Goal: Task Accomplishment & Management: Manage account settings

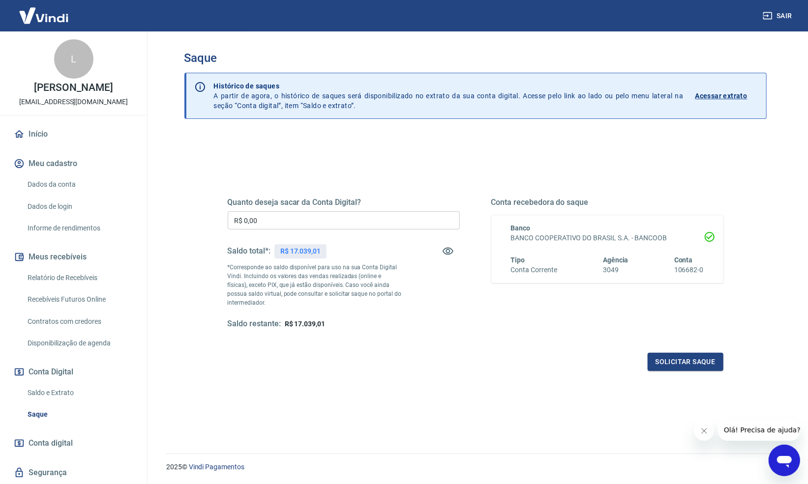
scroll to position [38, 0]
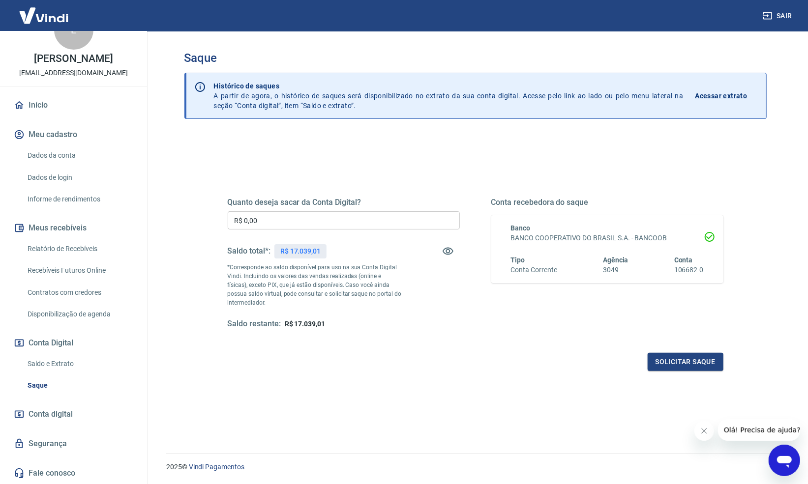
click at [64, 365] on link "Saldo e Extrato" at bounding box center [80, 364] width 112 height 20
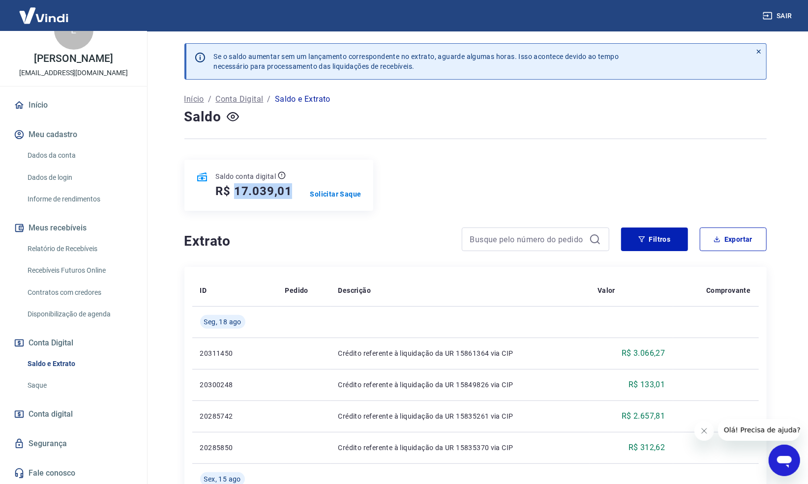
drag, startPoint x: 251, startPoint y: 194, endPoint x: 288, endPoint y: 193, distance: 37.4
click at [289, 193] on h5 "R$ 17.039,01" at bounding box center [254, 191] width 77 height 16
copy h5 "17.039,01"
click at [344, 196] on p "Solicitar Saque" at bounding box center [335, 194] width 51 height 10
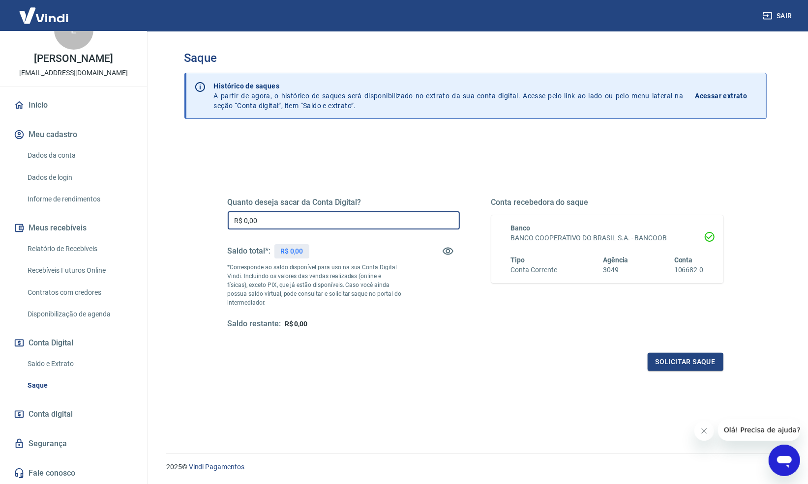
click at [342, 221] on input "R$ 0,00" at bounding box center [344, 220] width 232 height 18
paste input "17.039,01"
type input "R$ 17.039,01"
click at [368, 264] on p "*Corresponde ao saldo disponível para uso na sua Conta Digital Vindi. Incluindo…" at bounding box center [315, 285] width 174 height 44
click at [676, 363] on button "Solicitar saque" at bounding box center [686, 362] width 76 height 18
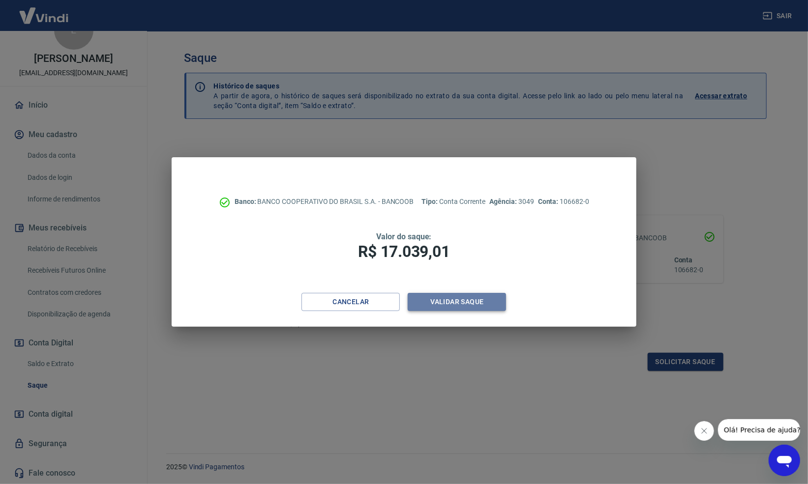
click at [467, 304] on button "Validar saque" at bounding box center [457, 302] width 98 height 18
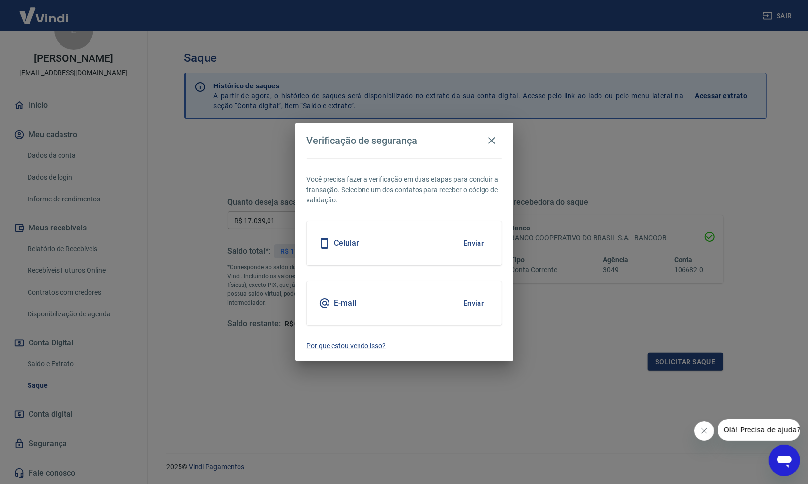
click at [470, 302] on button "Enviar" at bounding box center [474, 303] width 32 height 21
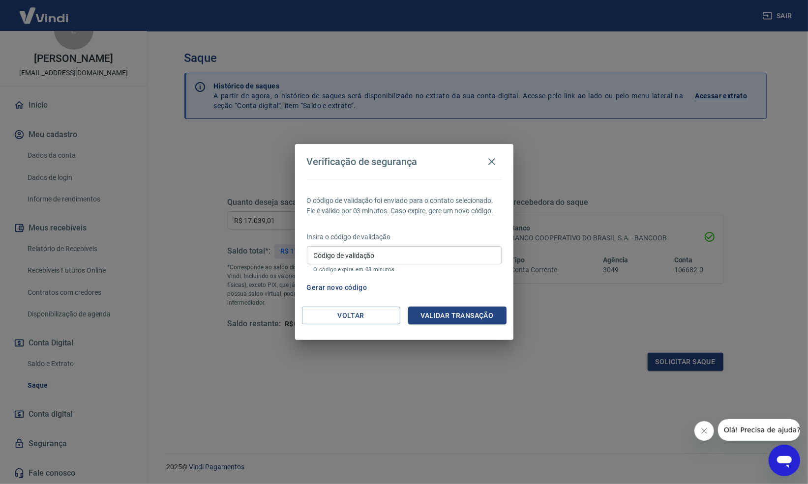
click at [393, 256] on input "Código de validação" at bounding box center [404, 255] width 195 height 18
paste input "255325"
type input "255325"
click at [445, 317] on button "Validar transação" at bounding box center [457, 316] width 98 height 18
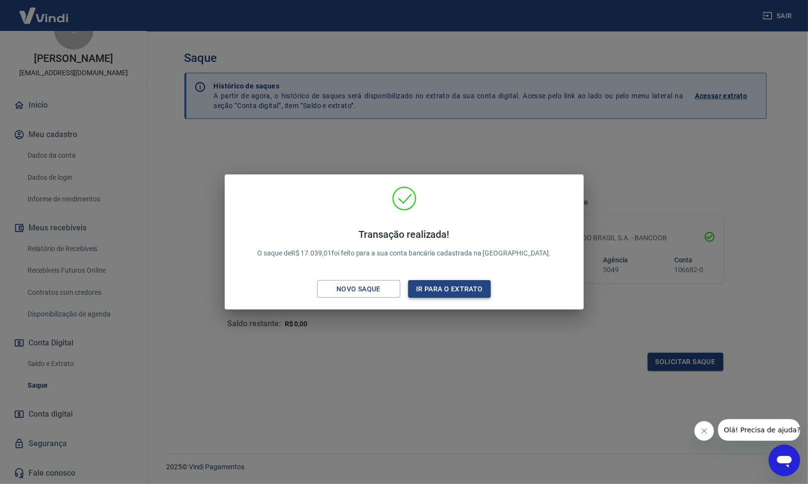
click at [451, 294] on button "Ir para o extrato" at bounding box center [449, 289] width 83 height 18
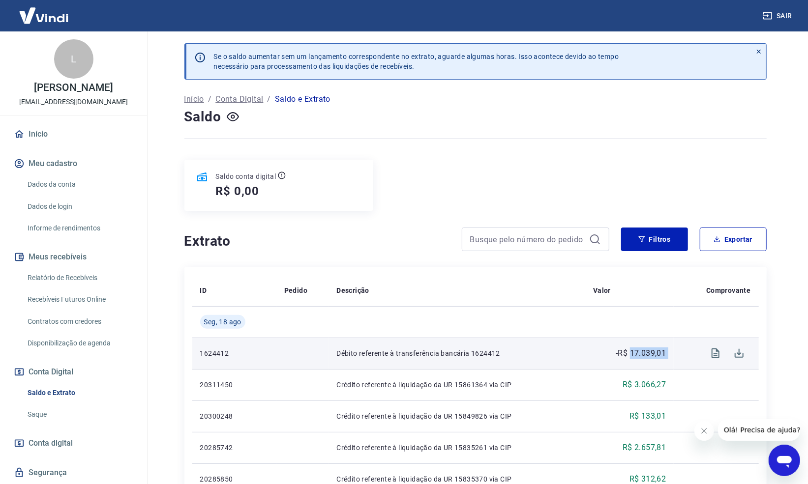
drag, startPoint x: 631, startPoint y: 355, endPoint x: 673, endPoint y: 352, distance: 42.0
click at [674, 352] on tr "1624412 Débito referente à transferência bancária 1624412 -R$ 17.039,01" at bounding box center [475, 353] width 566 height 31
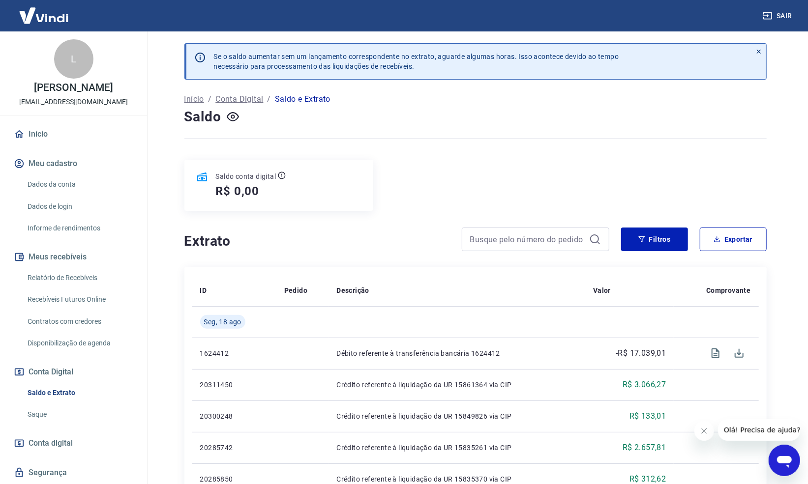
click at [635, 179] on div "Saldo conta digital R$ 0,00" at bounding box center [475, 185] width 582 height 51
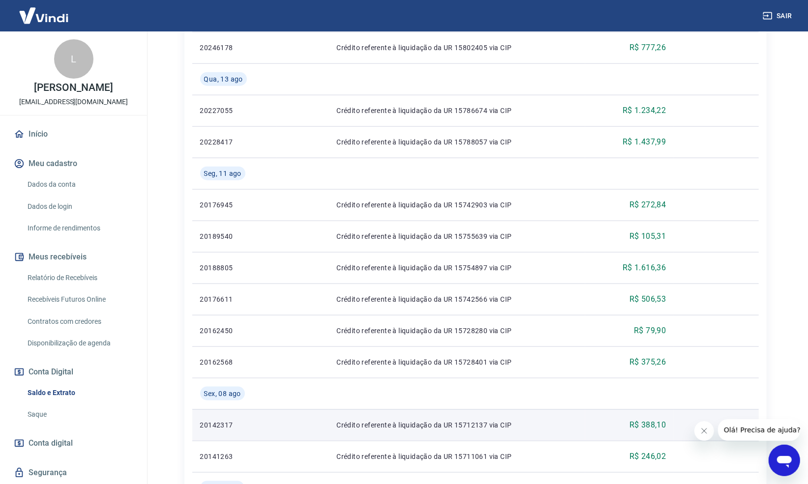
scroll to position [616, 0]
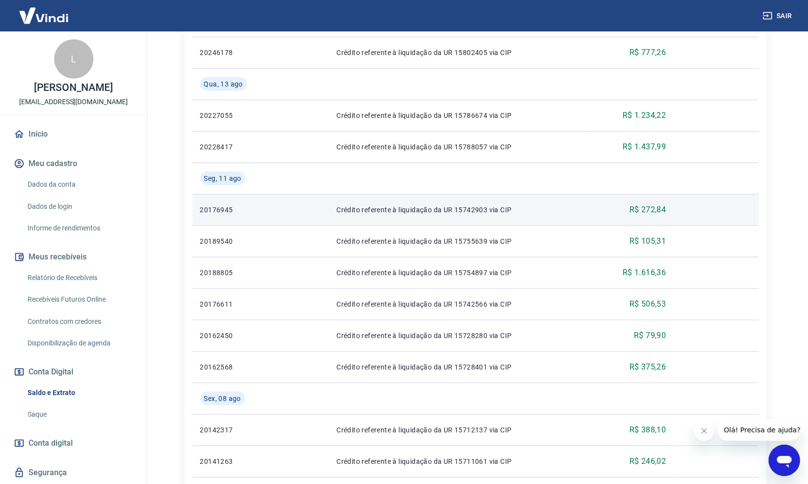
click at [446, 216] on td "Crédito referente à liquidação da UR 15742903 via CIP" at bounding box center [456, 209] width 257 height 31
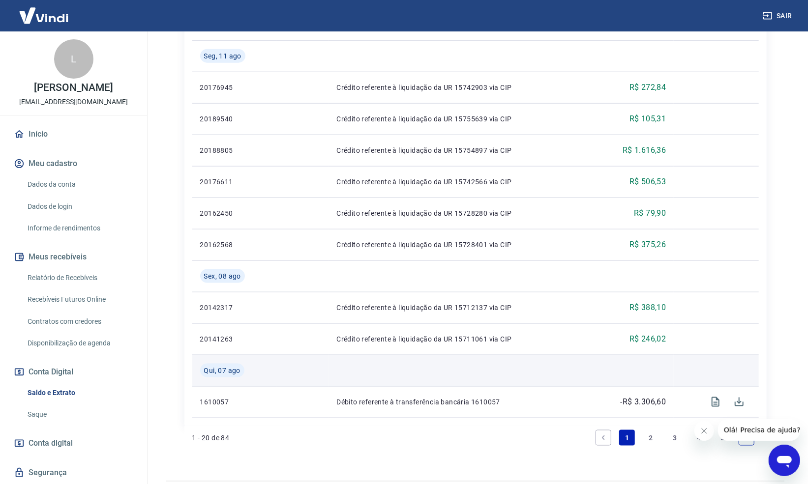
scroll to position [766, 0]
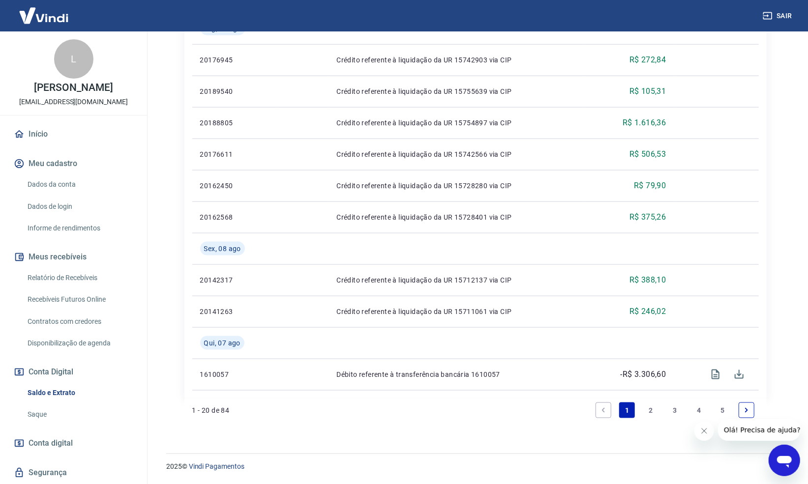
click at [654, 412] on link "2" at bounding box center [651, 411] width 16 height 16
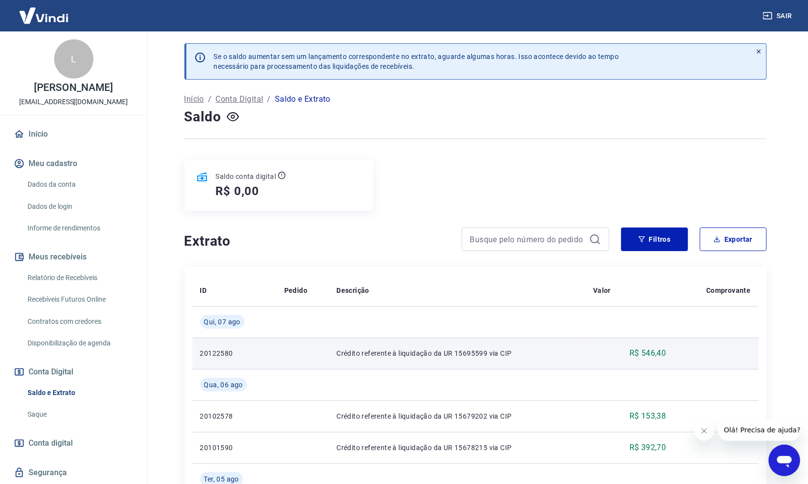
scroll to position [31, 0]
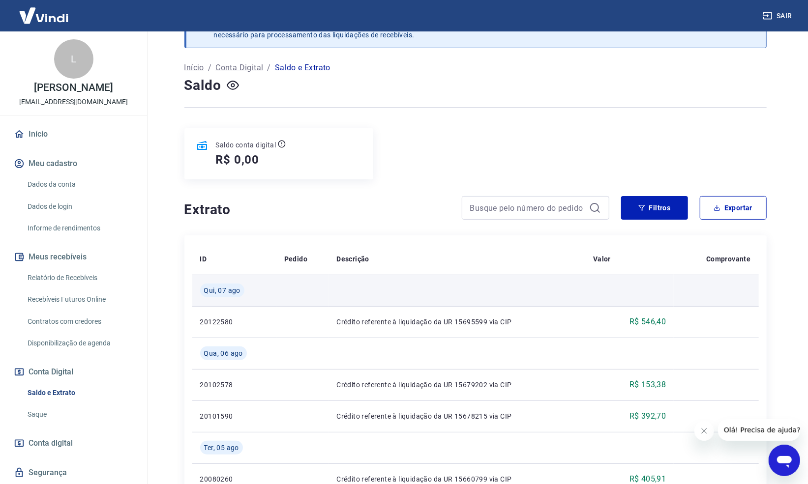
click at [674, 283] on td at bounding box center [716, 290] width 85 height 31
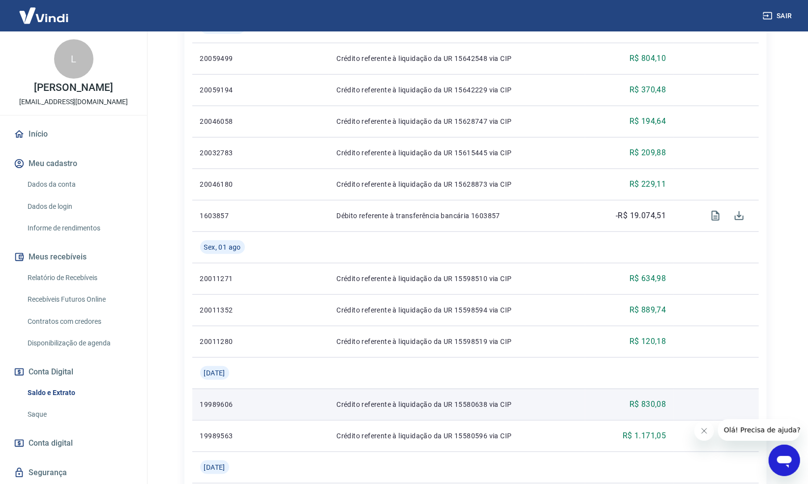
scroll to position [828, 0]
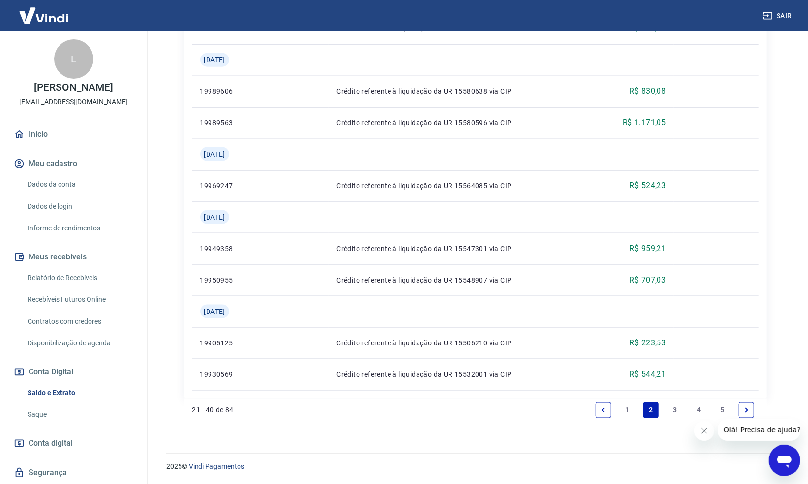
click at [628, 408] on link "1" at bounding box center [627, 411] width 16 height 16
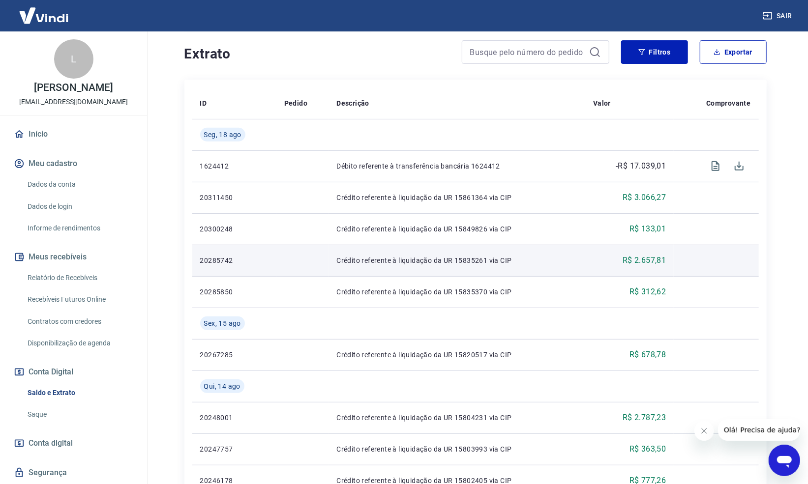
scroll to position [190, 0]
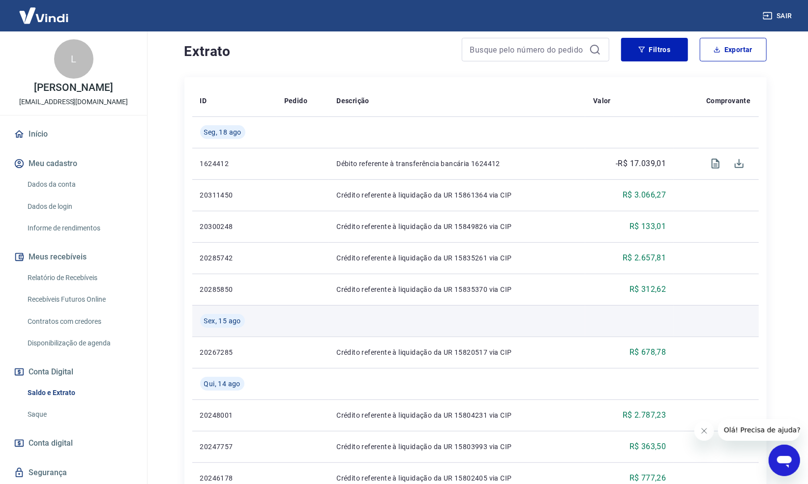
click at [594, 331] on td at bounding box center [629, 320] width 88 height 31
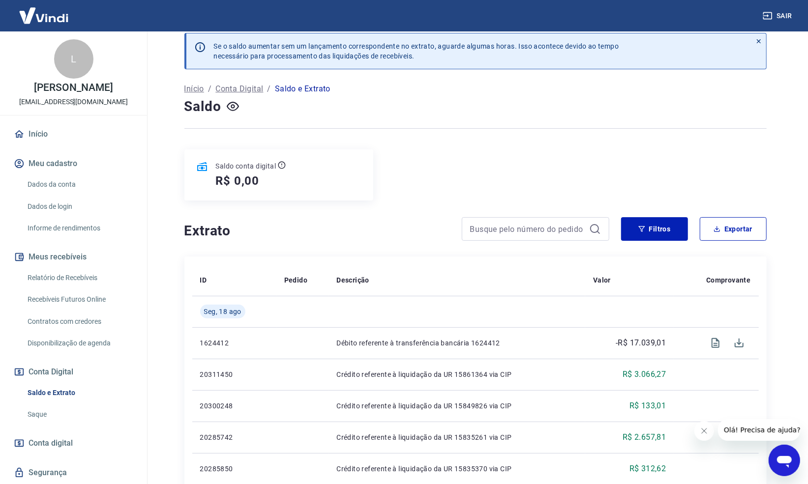
scroll to position [0, 0]
